Goal: Register for event/course

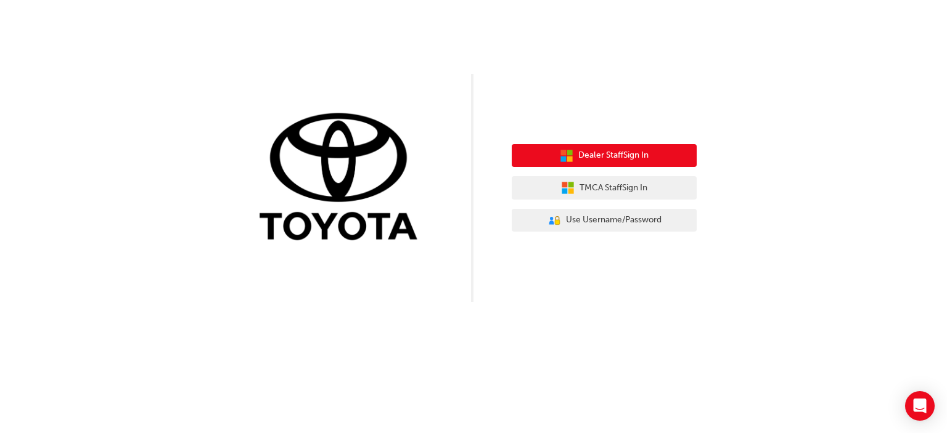
click at [603, 147] on button "Dealer Staff Sign In" at bounding box center [604, 155] width 185 height 23
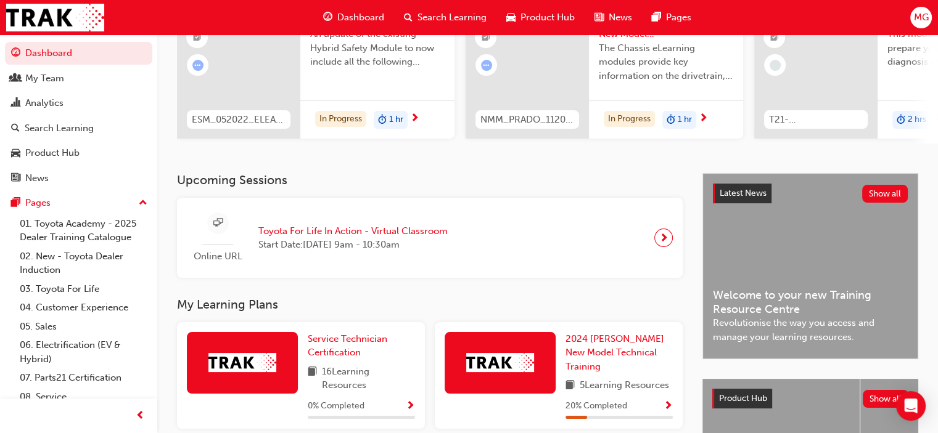
scroll to position [185, 0]
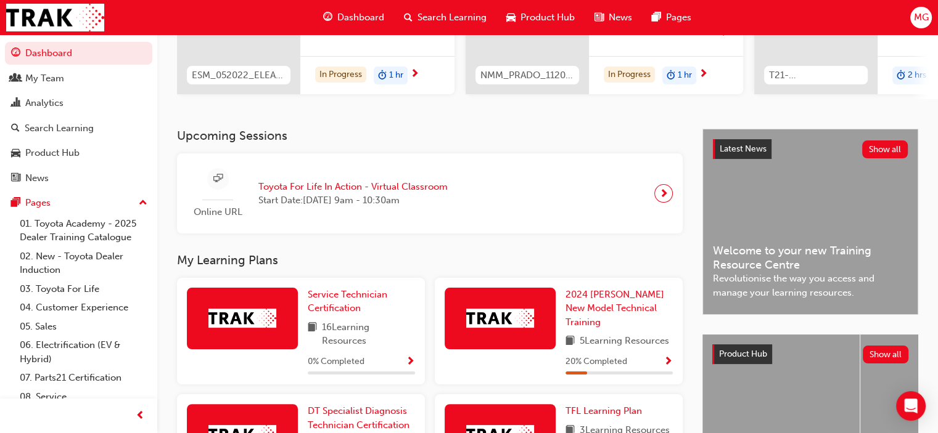
click at [661, 197] on span "next-icon" at bounding box center [663, 193] width 9 height 17
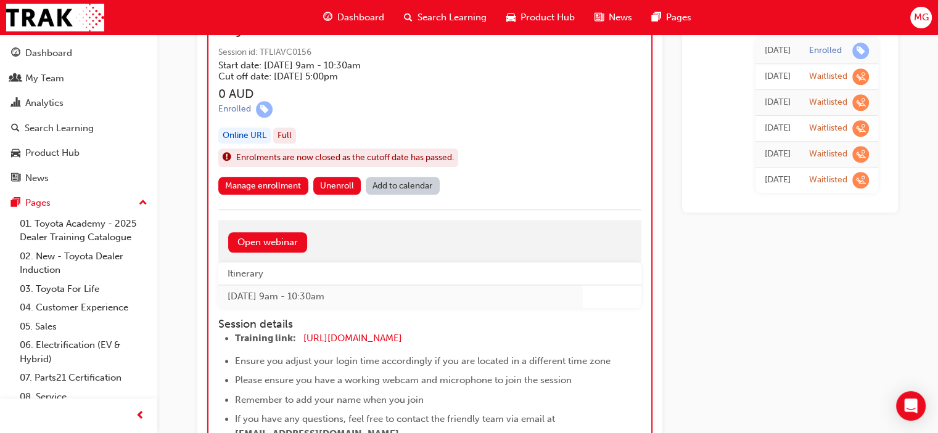
scroll to position [987, 0]
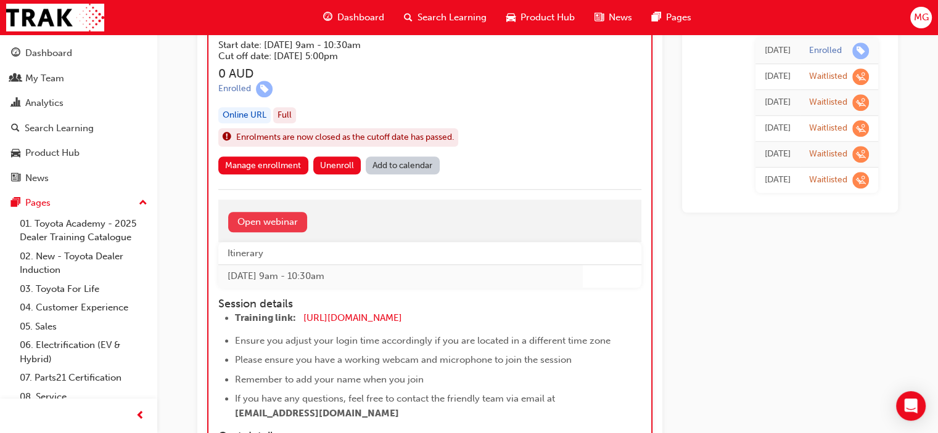
click at [269, 228] on link "Open webinar" at bounding box center [267, 222] width 79 height 20
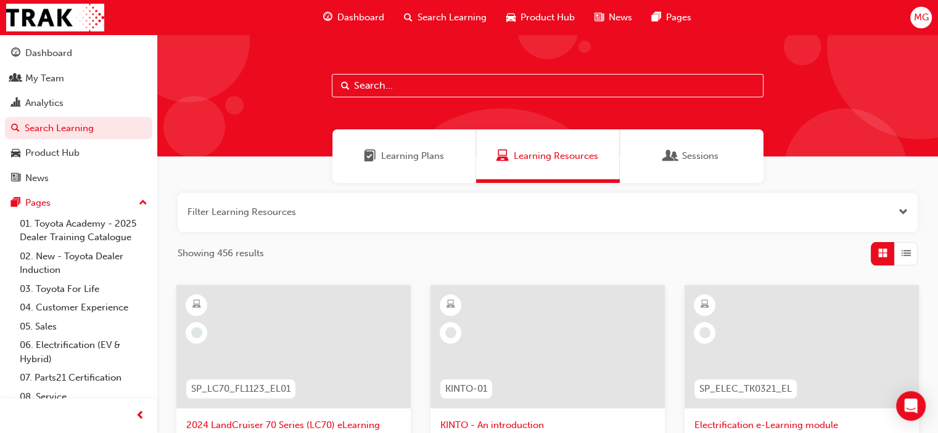
click at [689, 150] on span "Sessions" at bounding box center [700, 156] width 36 height 14
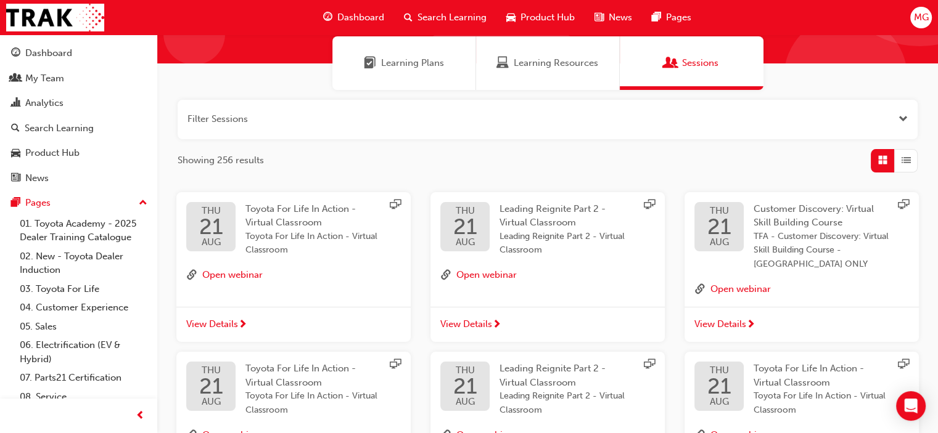
scroll to position [123, 0]
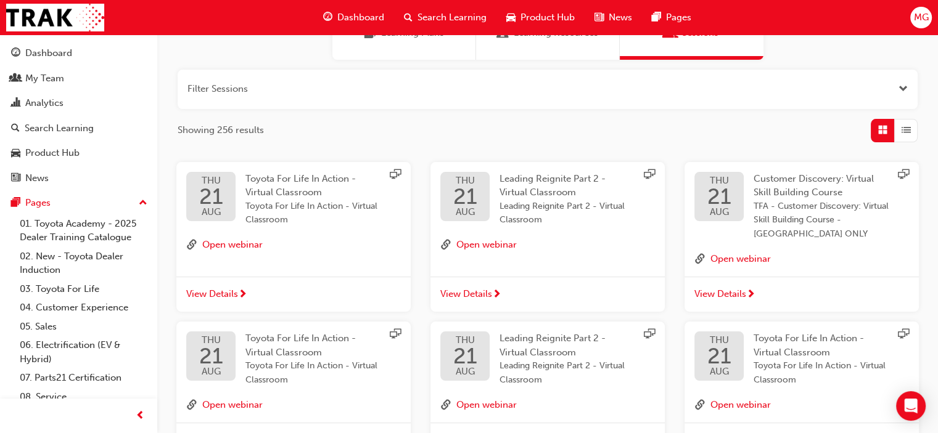
click at [229, 287] on span "View Details" at bounding box center [212, 294] width 52 height 14
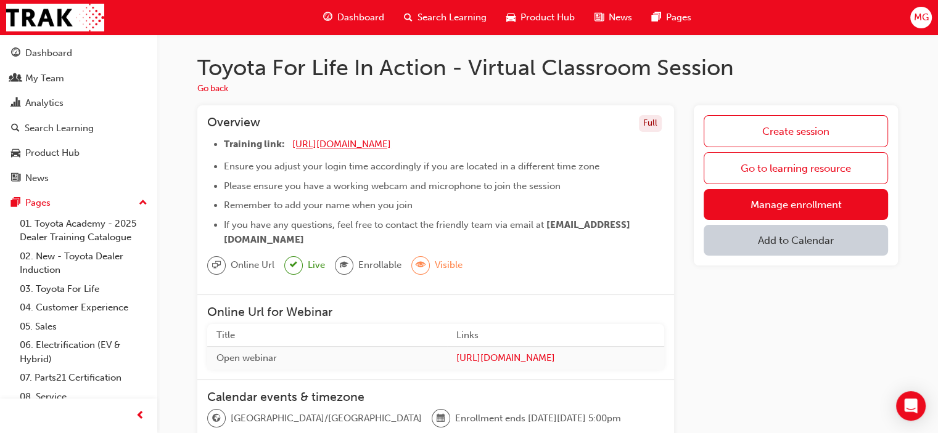
click at [385, 142] on span "[URL][DOMAIN_NAME]" at bounding box center [341, 144] width 99 height 11
